Goal: Task Accomplishment & Management: Complete application form

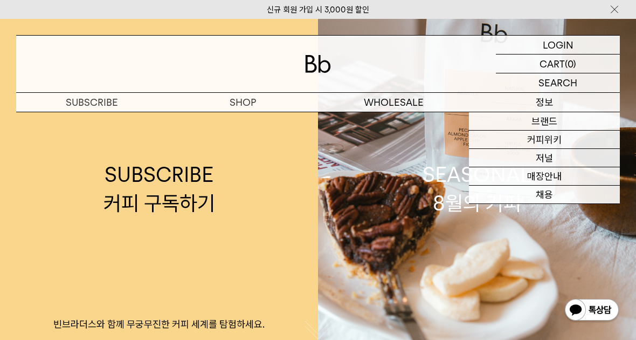
click at [560, 197] on link "채용" at bounding box center [544, 194] width 151 height 18
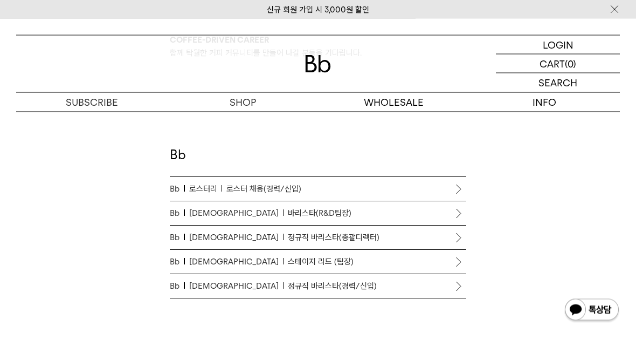
scroll to position [558, 0]
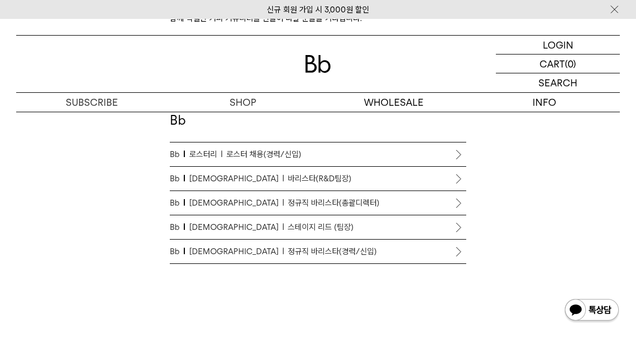
click at [191, 208] on span "[DEMOGRAPHIC_DATA]" at bounding box center [236, 202] width 95 height 13
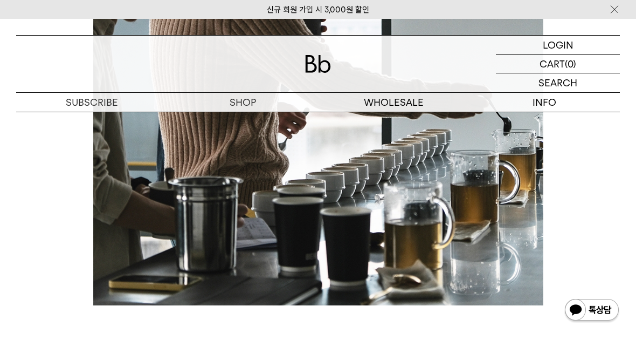
scroll to position [284, 0]
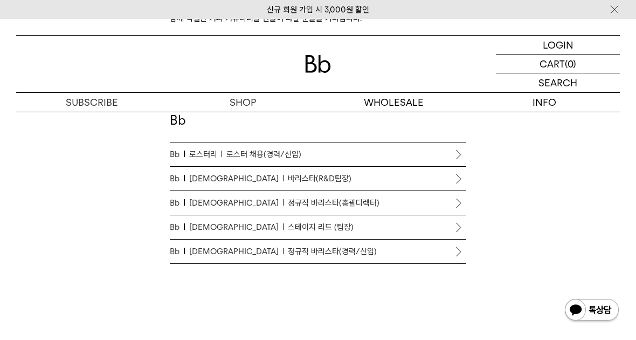
click at [218, 251] on span "[DEMOGRAPHIC_DATA]" at bounding box center [236, 251] width 95 height 13
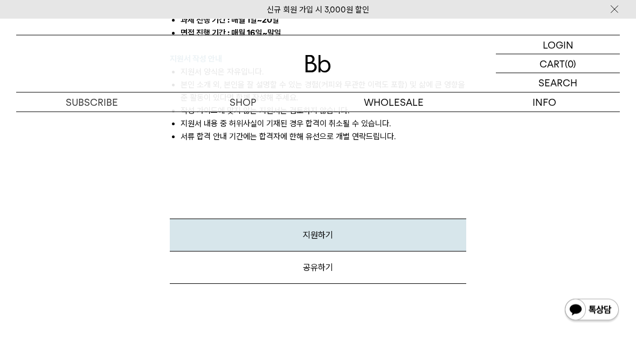
click at [208, 236] on link "지원하기" at bounding box center [318, 235] width 296 height 33
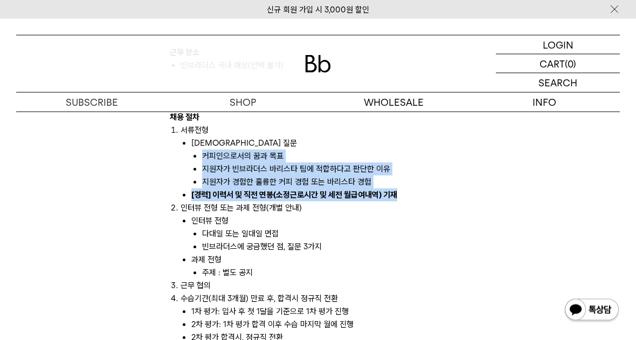
scroll to position [1102, 0]
click at [198, 148] on li "[DEMOGRAPHIC_DATA] 질문 커피인으로서의 꿈과 목표 지원자가 빈브라더스 바리스타 팀에 적합하다고 판단한 이유 지원자가 경험한 훌륭…" at bounding box center [328, 162] width 275 height 52
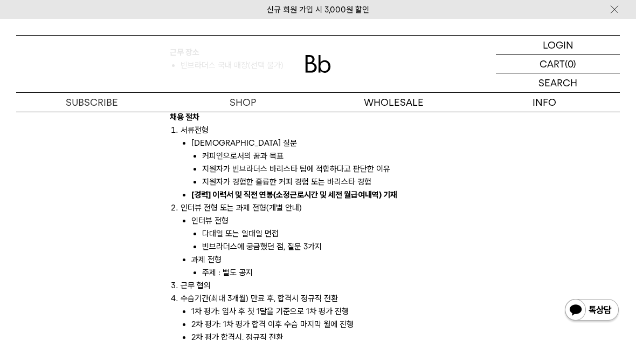
click at [209, 155] on li "커피인으로서의 꿈과 목표" at bounding box center [334, 155] width 264 height 13
click at [208, 155] on li "커피인으로서의 꿈과 목표" at bounding box center [334, 155] width 264 height 13
click at [200, 150] on ol "커피인으로서의 꿈과 목표 지원자가 빈브라더스 바리스타 팀에 적합하다고 판단한 이유 지원자가 경험한 훌륭한 커피 경험 또는 바리스타 경험" at bounding box center [328, 168] width 275 height 39
click at [209, 160] on li "커피인으로서의 꿈과 목표" at bounding box center [334, 155] width 264 height 13
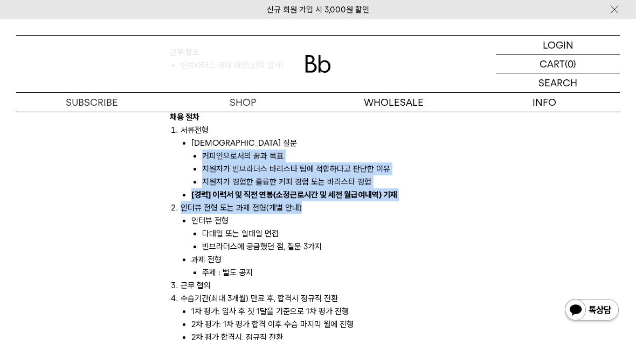
copy ol "커피인으로서의 꿈과 목표 지원자가 빈브라더스 바리스타 팀에 적합하다고 판단한 이유 지원자가 경험한 훌륭한 커피 경험 또는 바리스타 경험 [경력…"
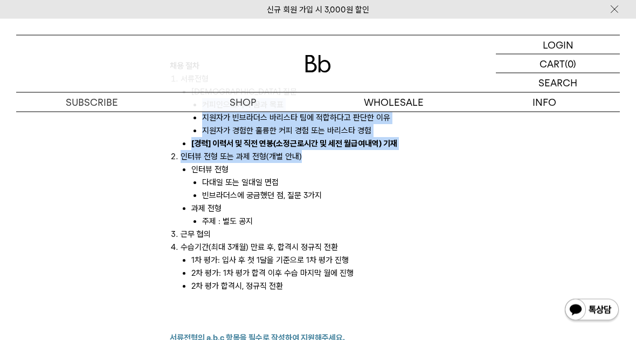
scroll to position [1216, 0]
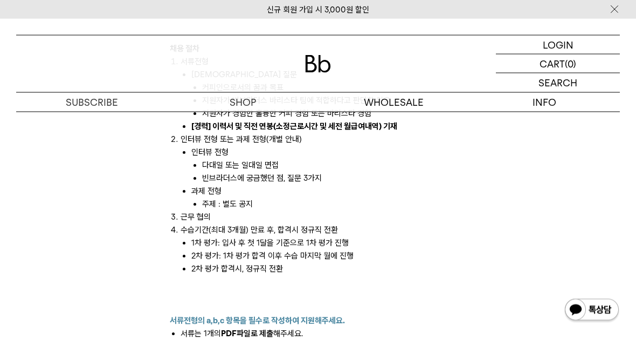
scroll to position [1170, 0]
copy li "빈브라더스에 궁금했던 점, 질문 3가지"
click at [407, 261] on li "2차 평가: 1차 평가 합격 이후 수습 마지막 월에 진행" at bounding box center [328, 256] width 275 height 13
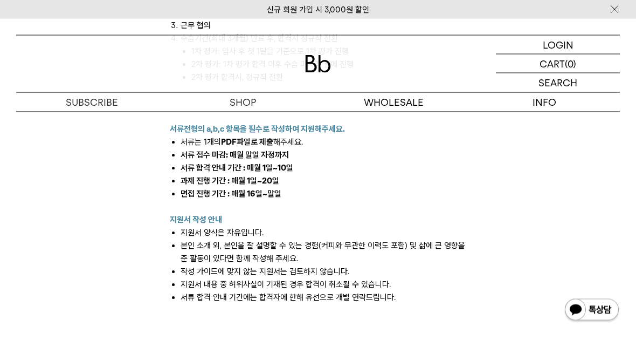
scroll to position [1361, 0]
copy li "본인 소개 외, 본인을 잘 설명할 수 있는 경험(커피와 무관한 이력도 포함) 및 삶에 큰 영향을 준 활동이 있다면 함께 작성해 주세요."
